Goal: Check status: Check status

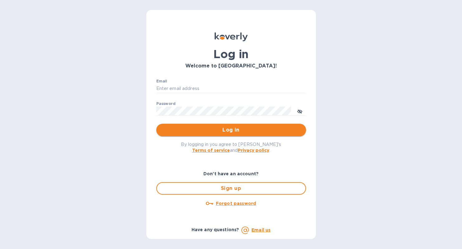
type input "[PERSON_NAME][EMAIL_ADDRESS][DOMAIN_NAME]"
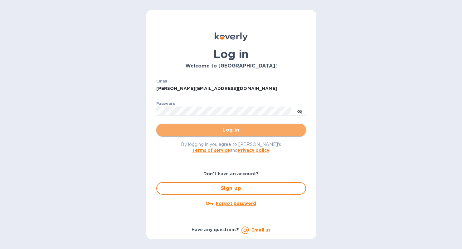
click at [219, 127] on span "Log in" at bounding box center [231, 129] width 140 height 7
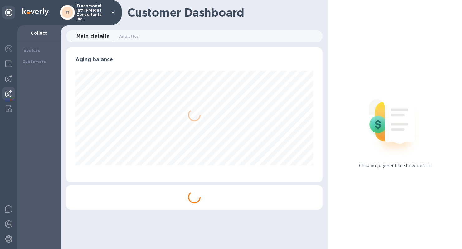
scroll to position [135, 257]
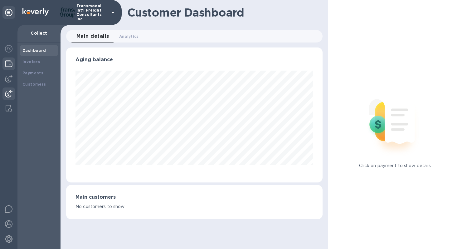
click at [11, 61] on img at bounding box center [8, 63] width 7 height 7
